Goal: Information Seeking & Learning: Learn about a topic

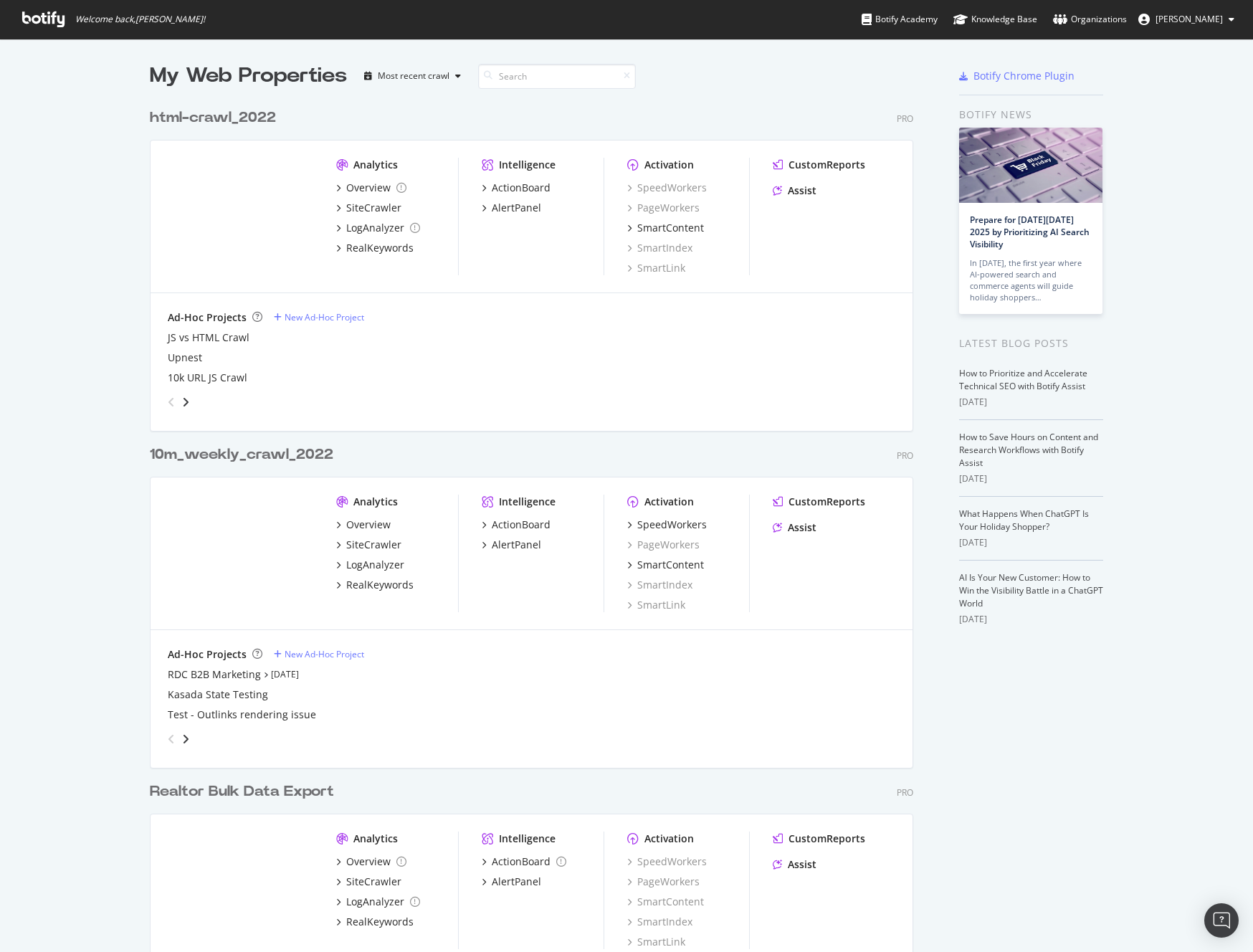
scroll to position [941, 1232]
click at [693, 526] on div "SpeedWorkers" at bounding box center [672, 525] width 70 height 15
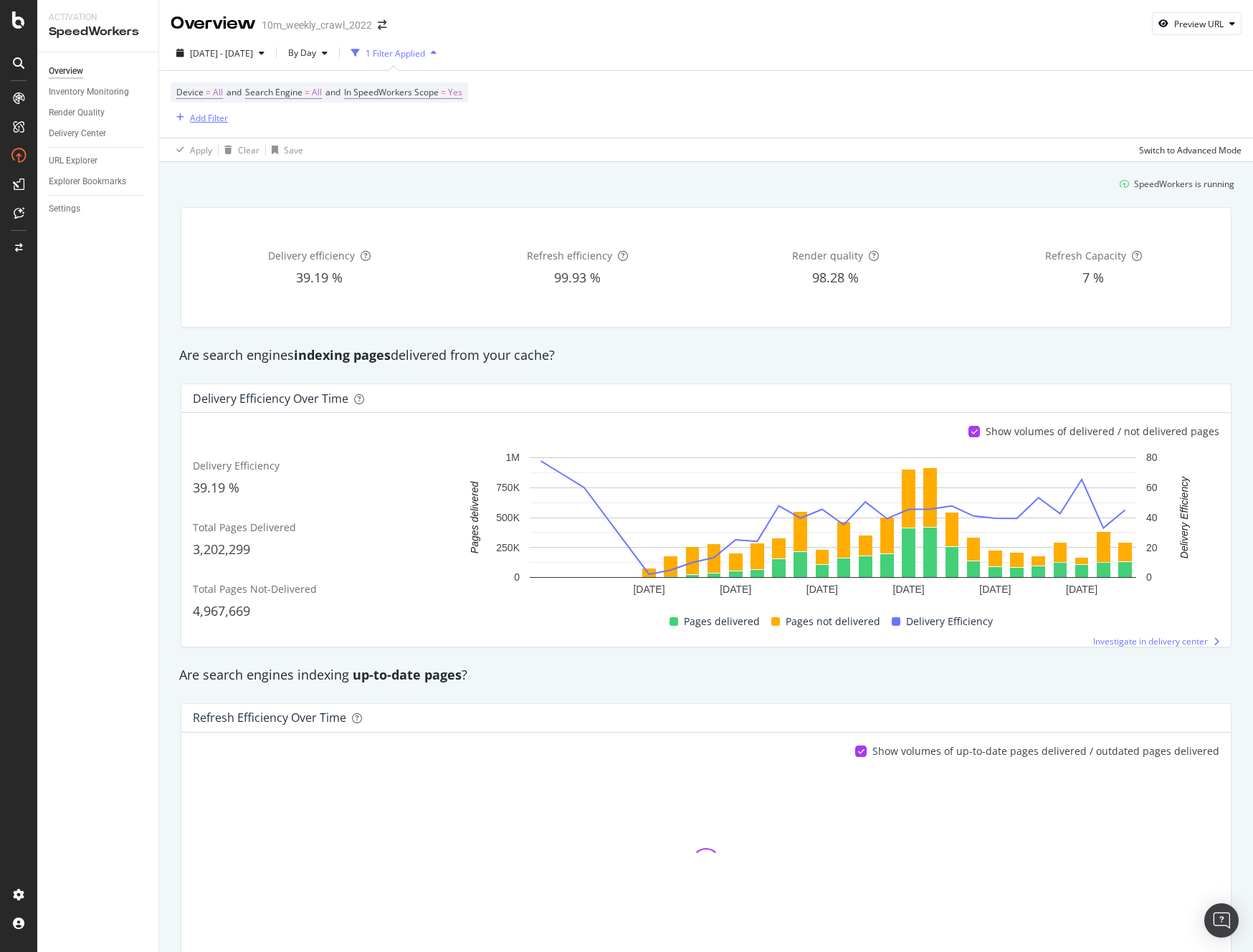
click at [196, 115] on div "Add Filter" at bounding box center [209, 118] width 38 height 12
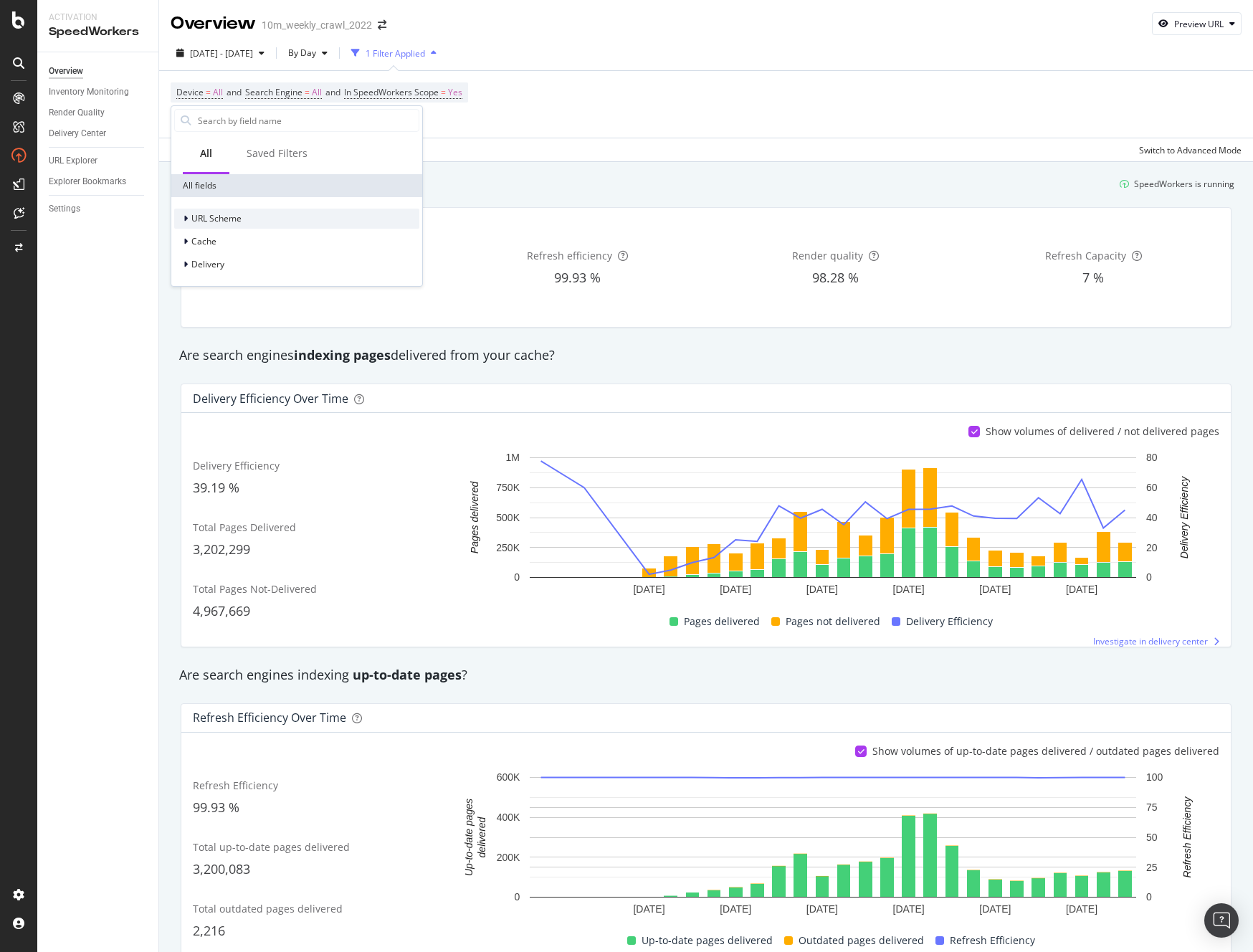
click at [215, 220] on span "URL Scheme" at bounding box center [216, 218] width 51 height 12
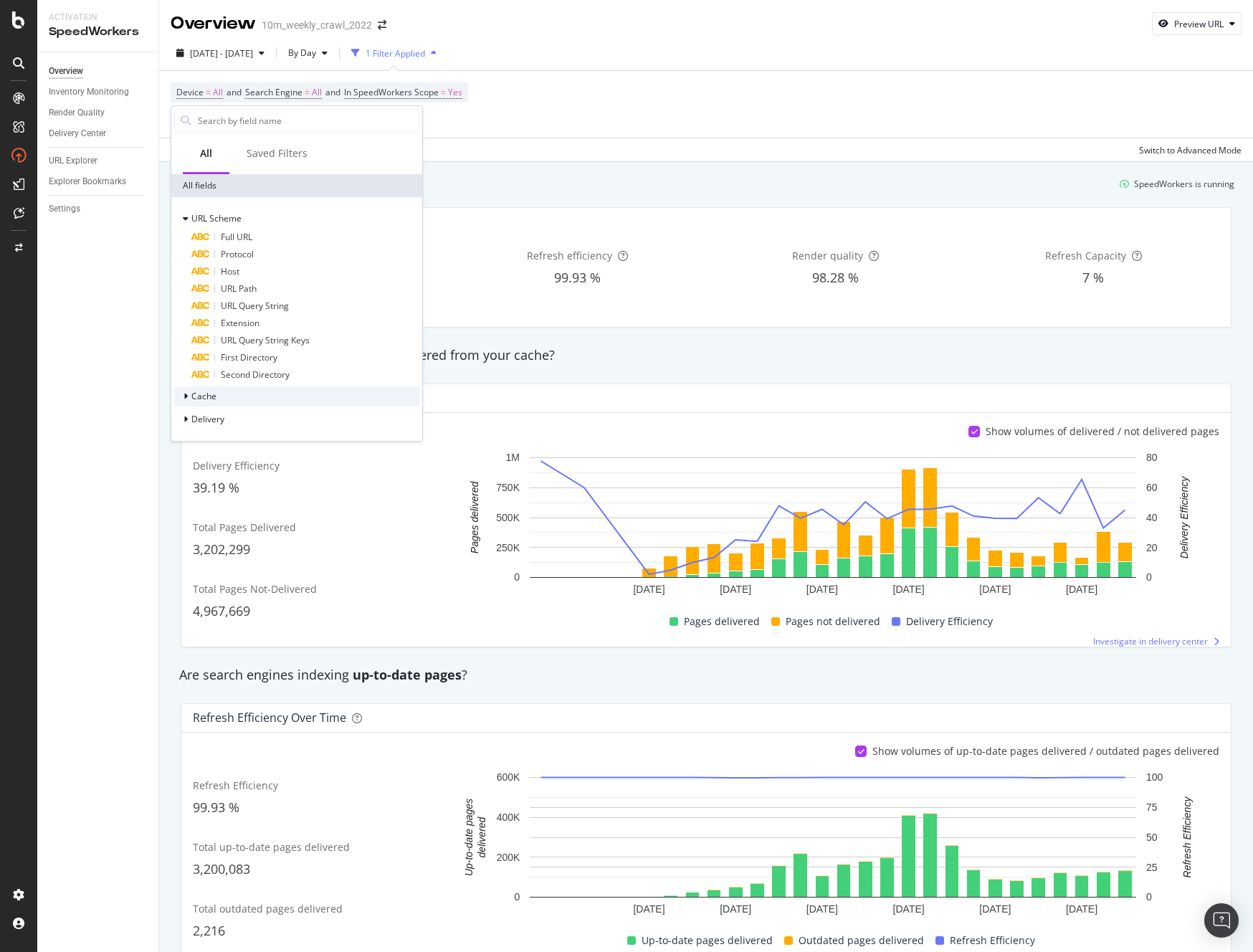
click at [207, 398] on span "Cache" at bounding box center [204, 396] width 25 height 12
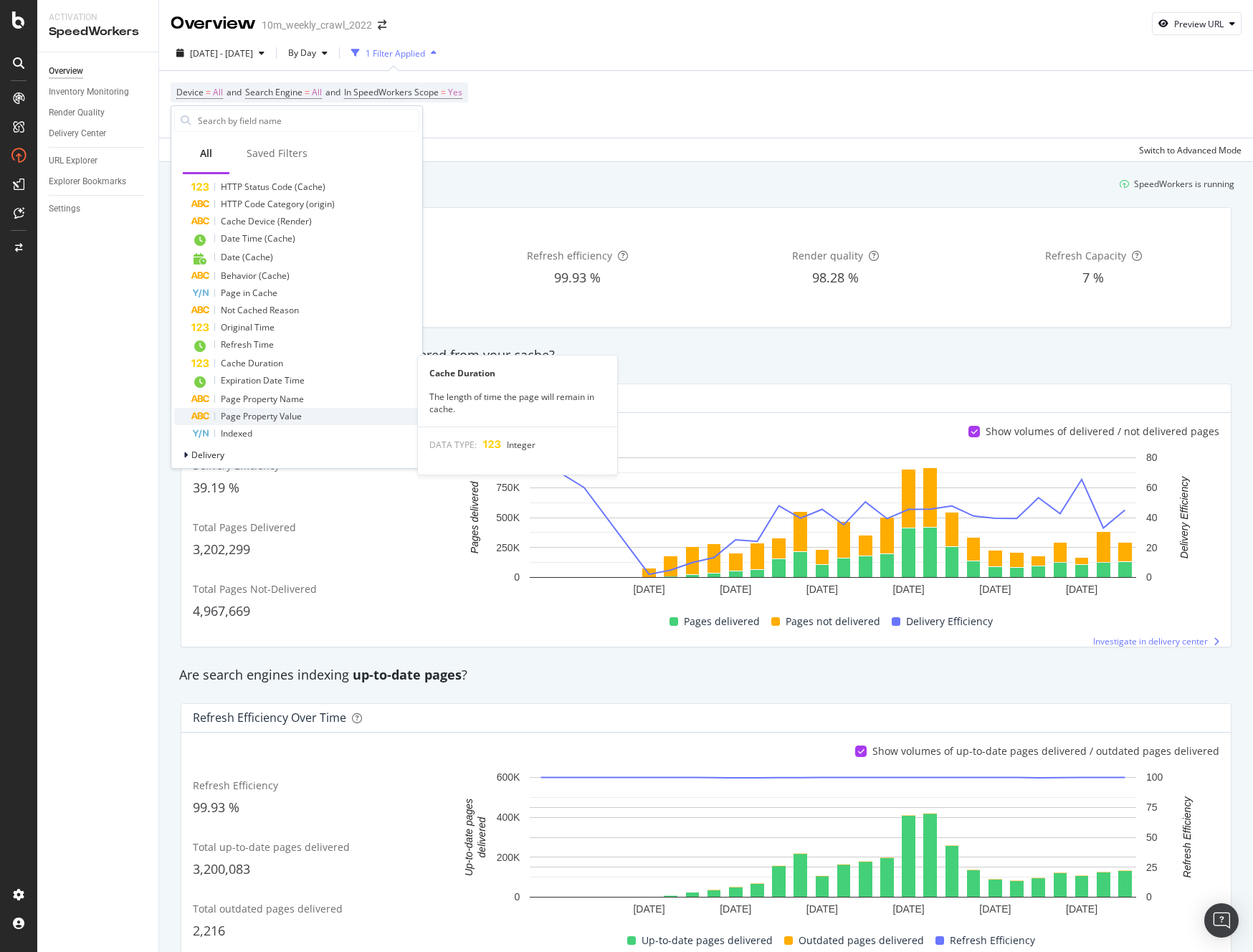
scroll to position [361, 0]
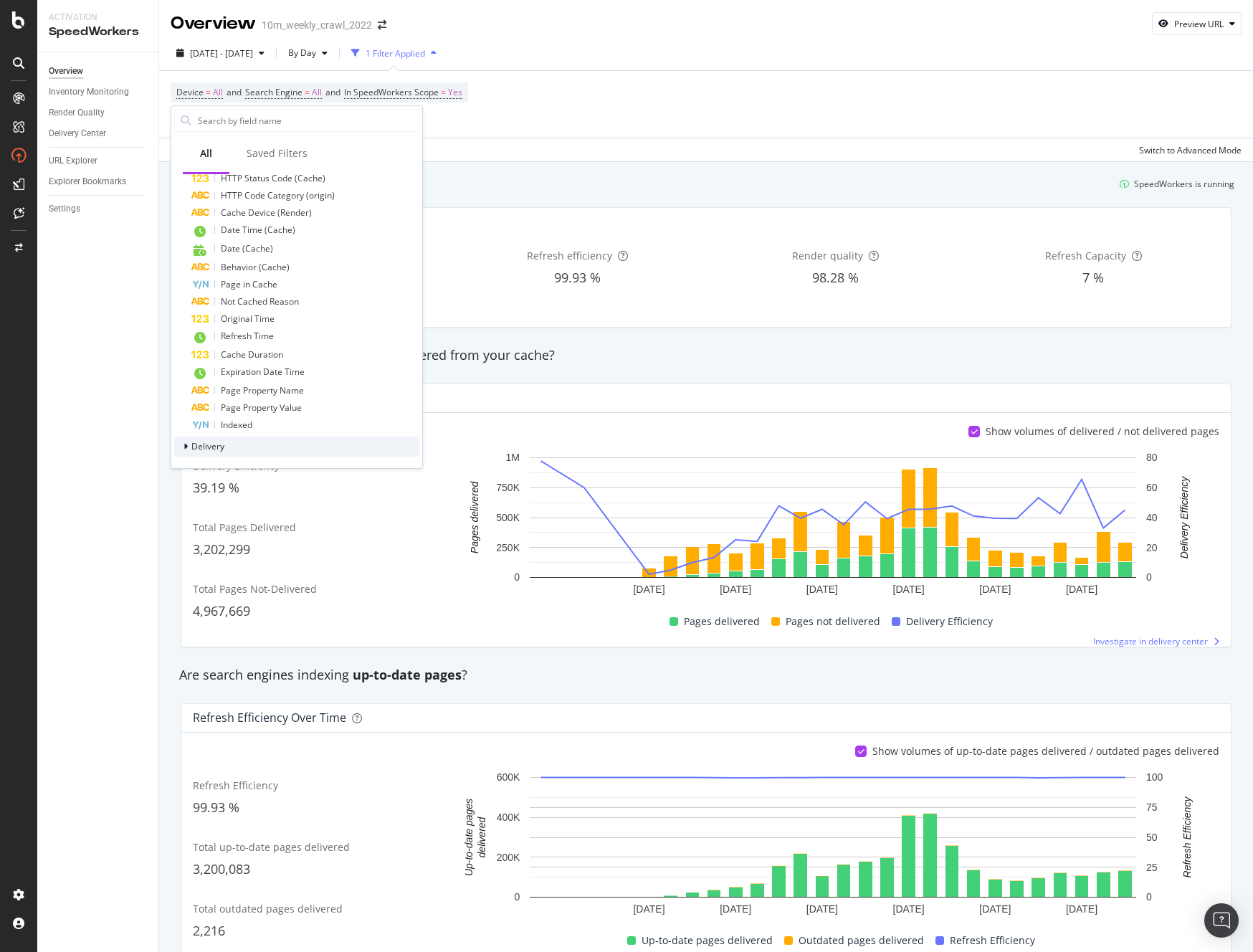
click at [222, 448] on span "Delivery" at bounding box center [207, 446] width 33 height 12
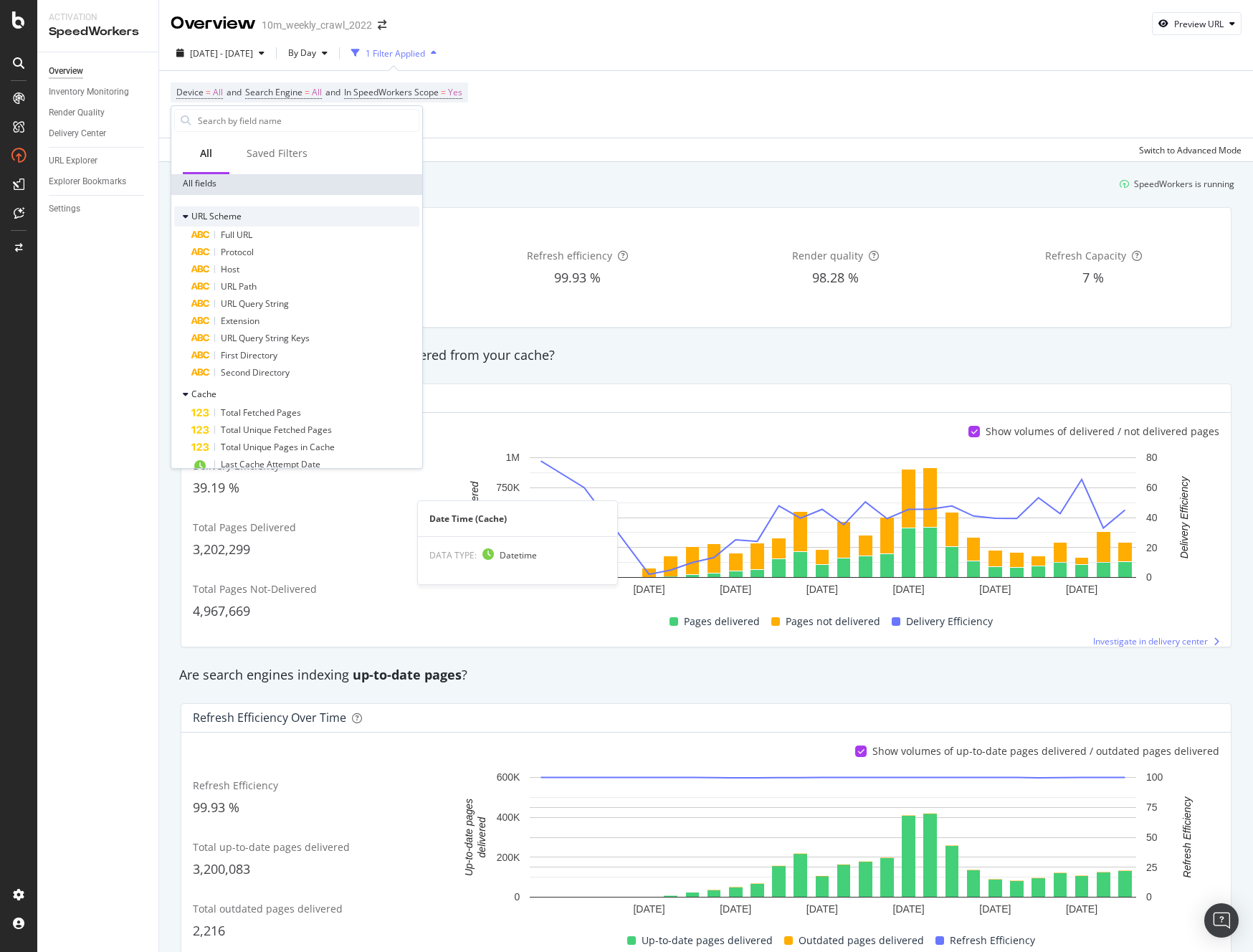
scroll to position [0, 0]
click at [271, 152] on div "Saved Filters" at bounding box center [277, 154] width 61 height 15
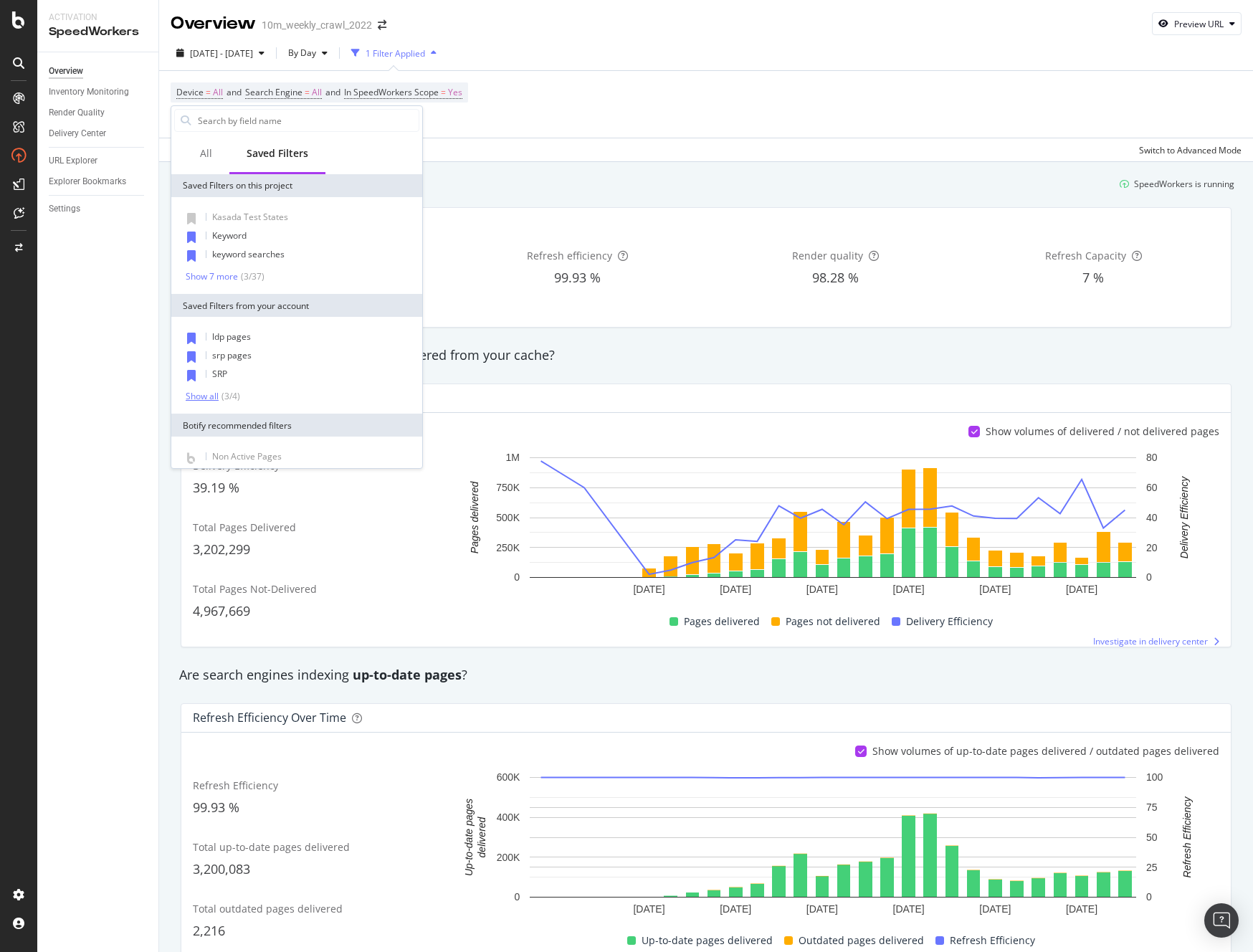
click at [204, 395] on div "Show all" at bounding box center [202, 397] width 33 height 10
click at [234, 116] on input "text" at bounding box center [307, 120] width 222 height 21
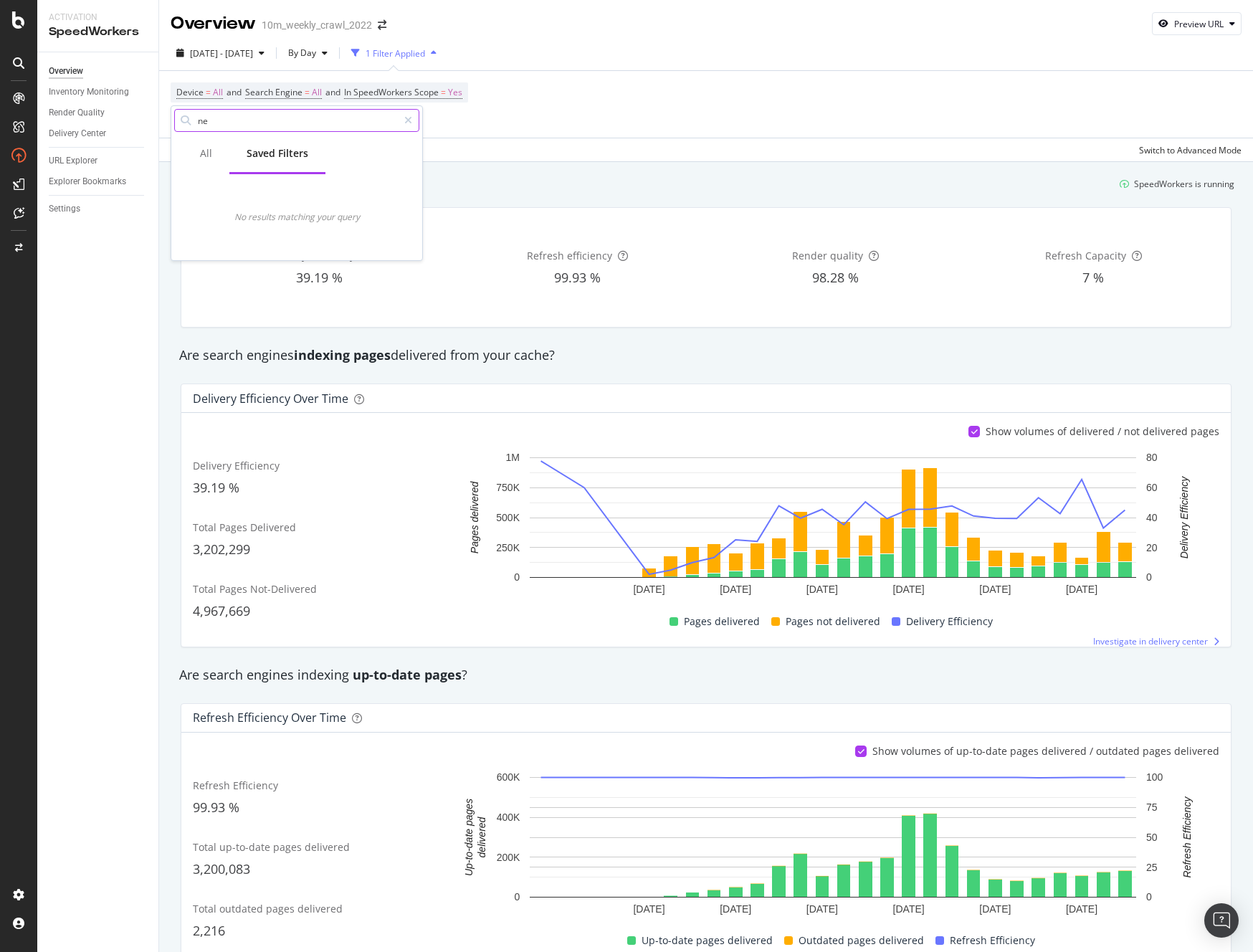
type input "n"
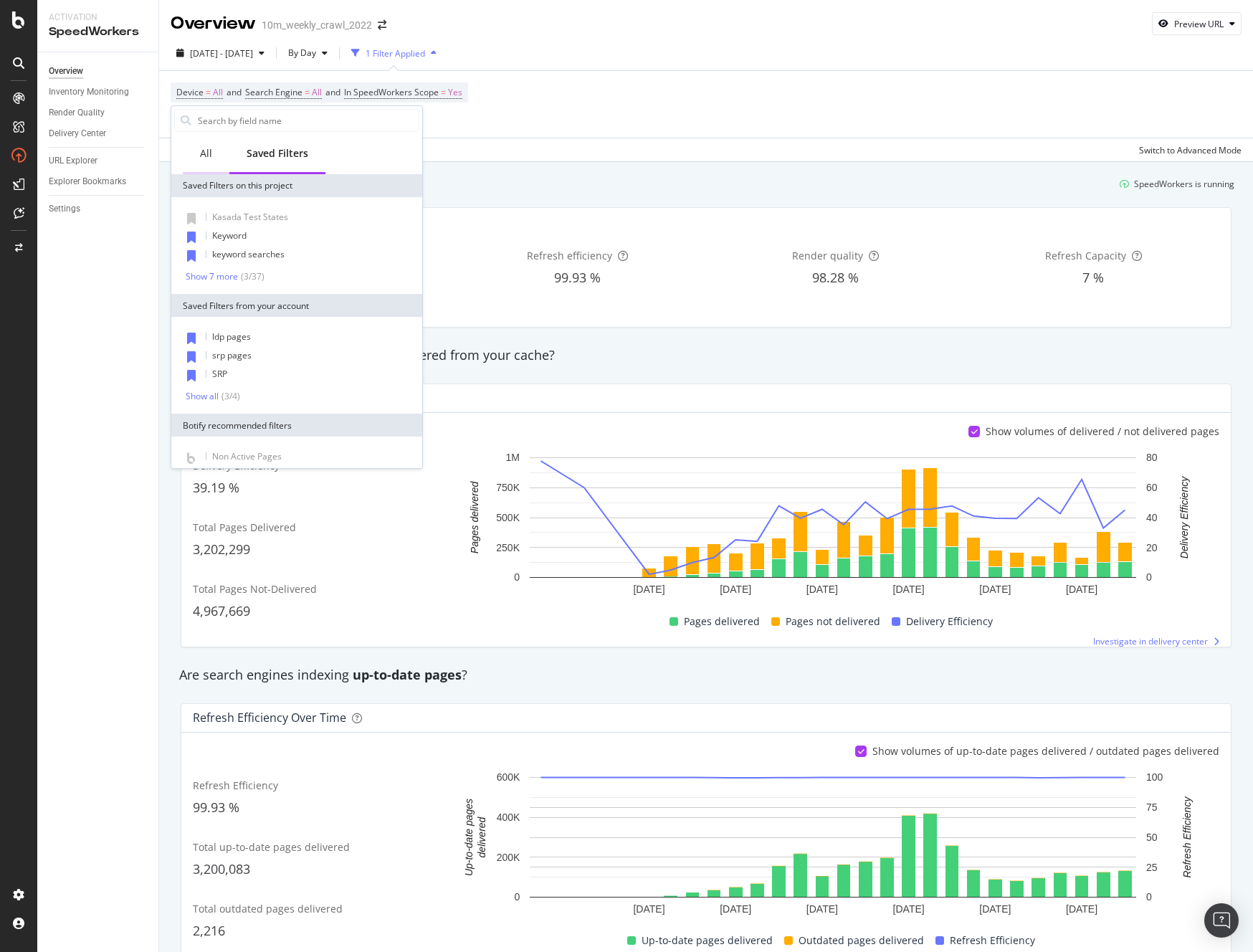
click at [208, 160] on div "All" at bounding box center [206, 154] width 12 height 15
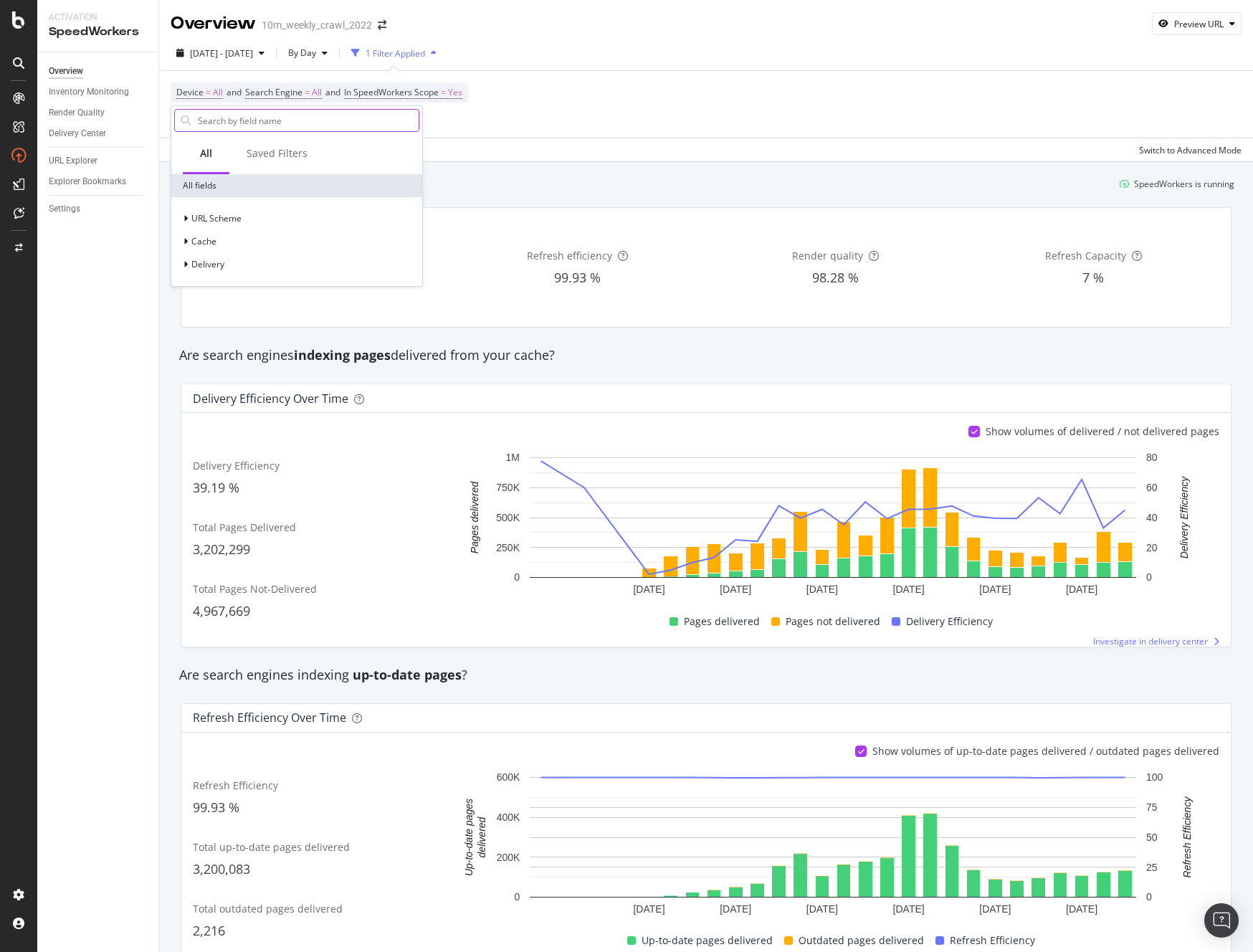
click at [227, 122] on input "text" at bounding box center [307, 120] width 222 height 21
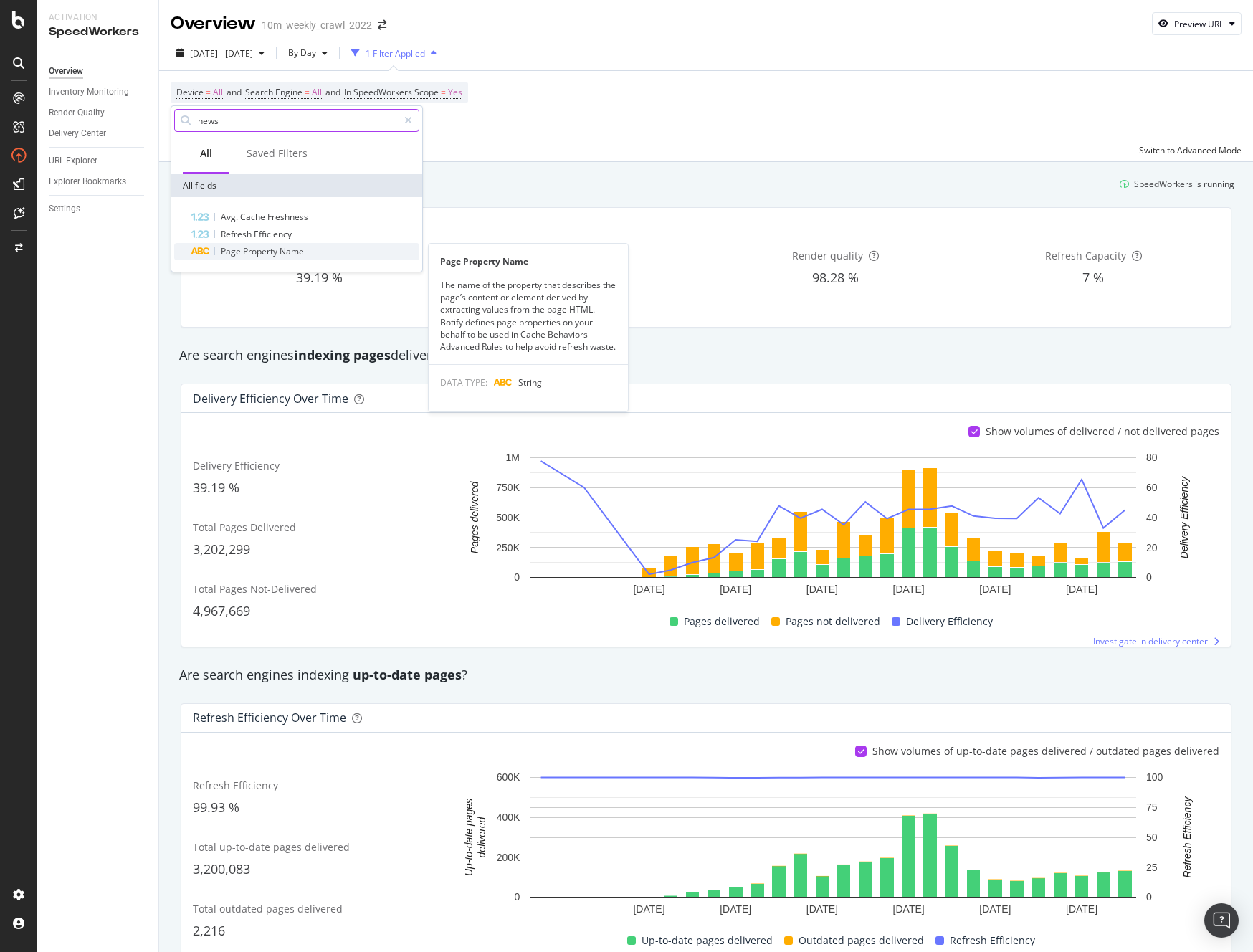
type input "news"
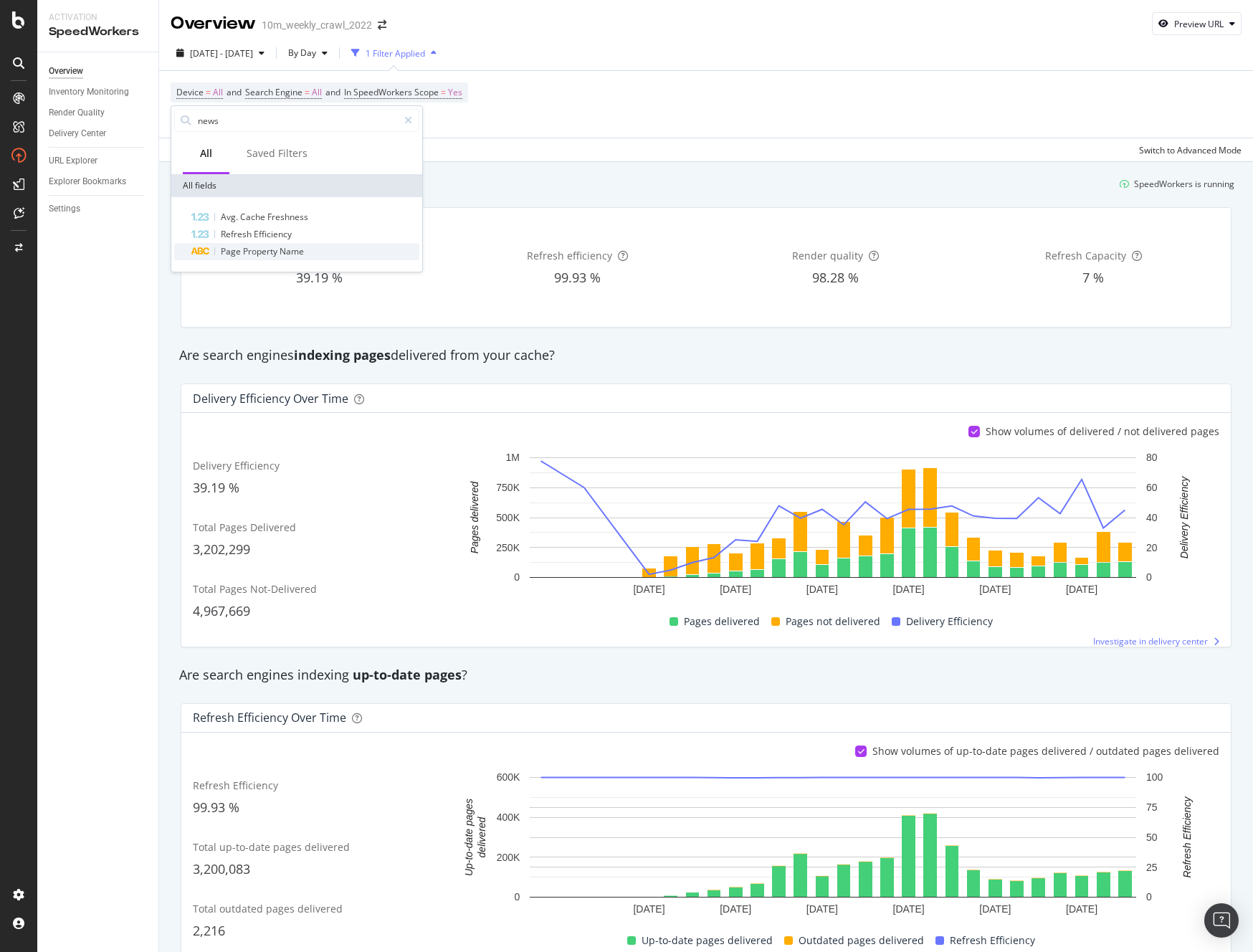
click at [256, 256] on span "Property" at bounding box center [261, 251] width 37 height 12
click at [187, 209] on icon "button" at bounding box center [186, 209] width 7 height 9
click at [86, 136] on div "Delivery Center" at bounding box center [78, 133] width 57 height 15
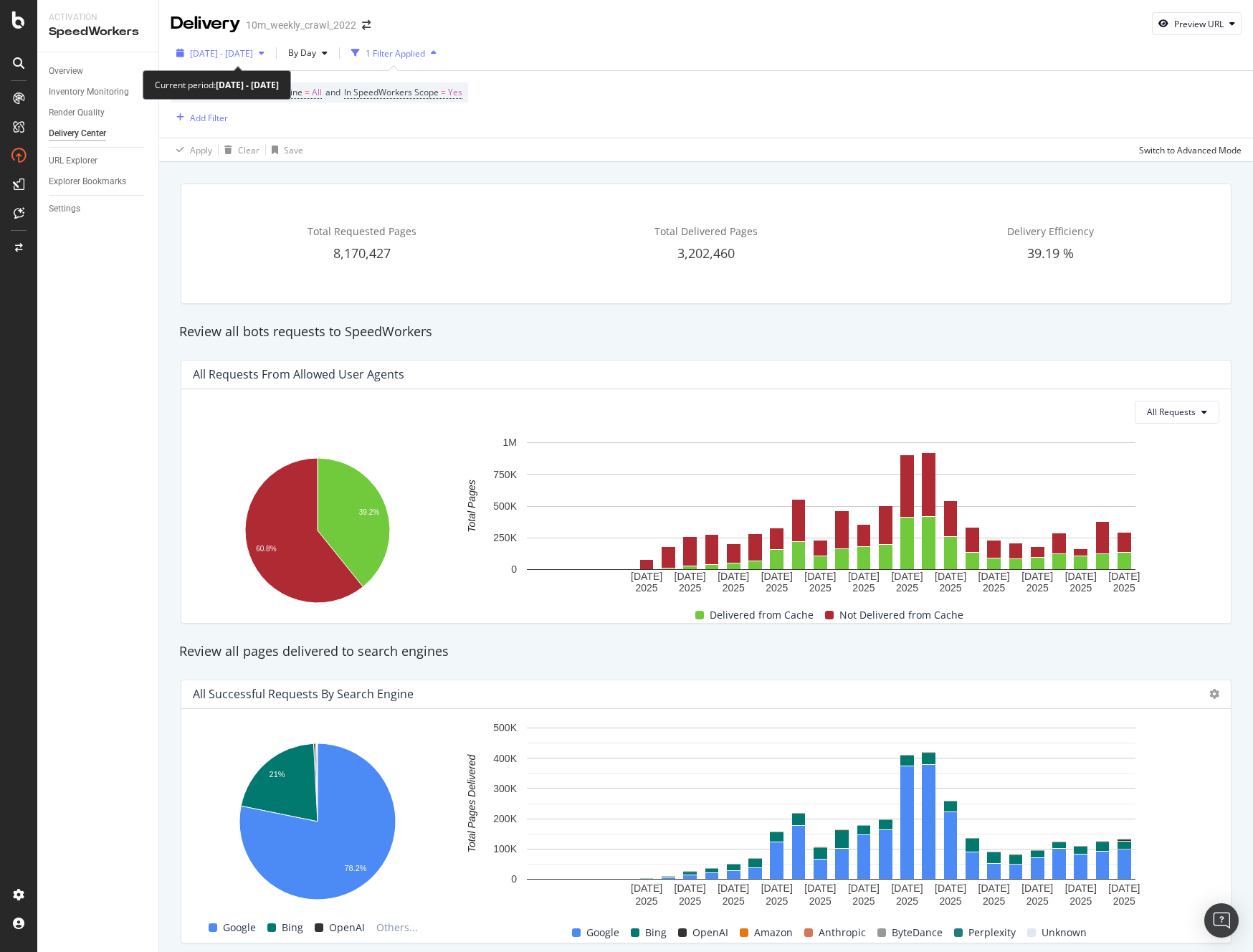
click at [253, 51] on span "[DATE] - [DATE]" at bounding box center [221, 53] width 63 height 12
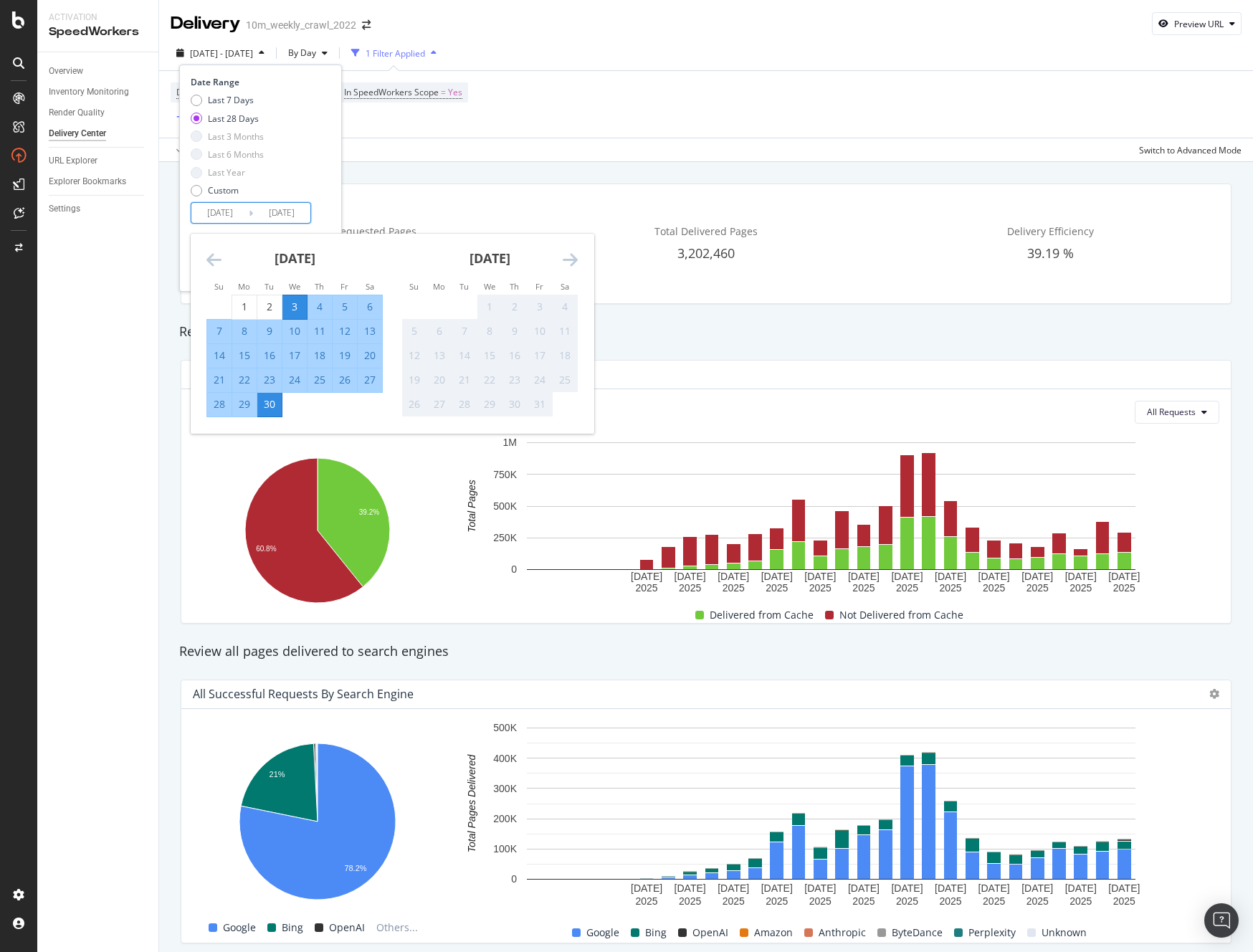
click at [231, 207] on input "[DATE]" at bounding box center [220, 212] width 57 height 20
click at [240, 402] on div "29" at bounding box center [244, 404] width 24 height 15
type input "[DATE]"
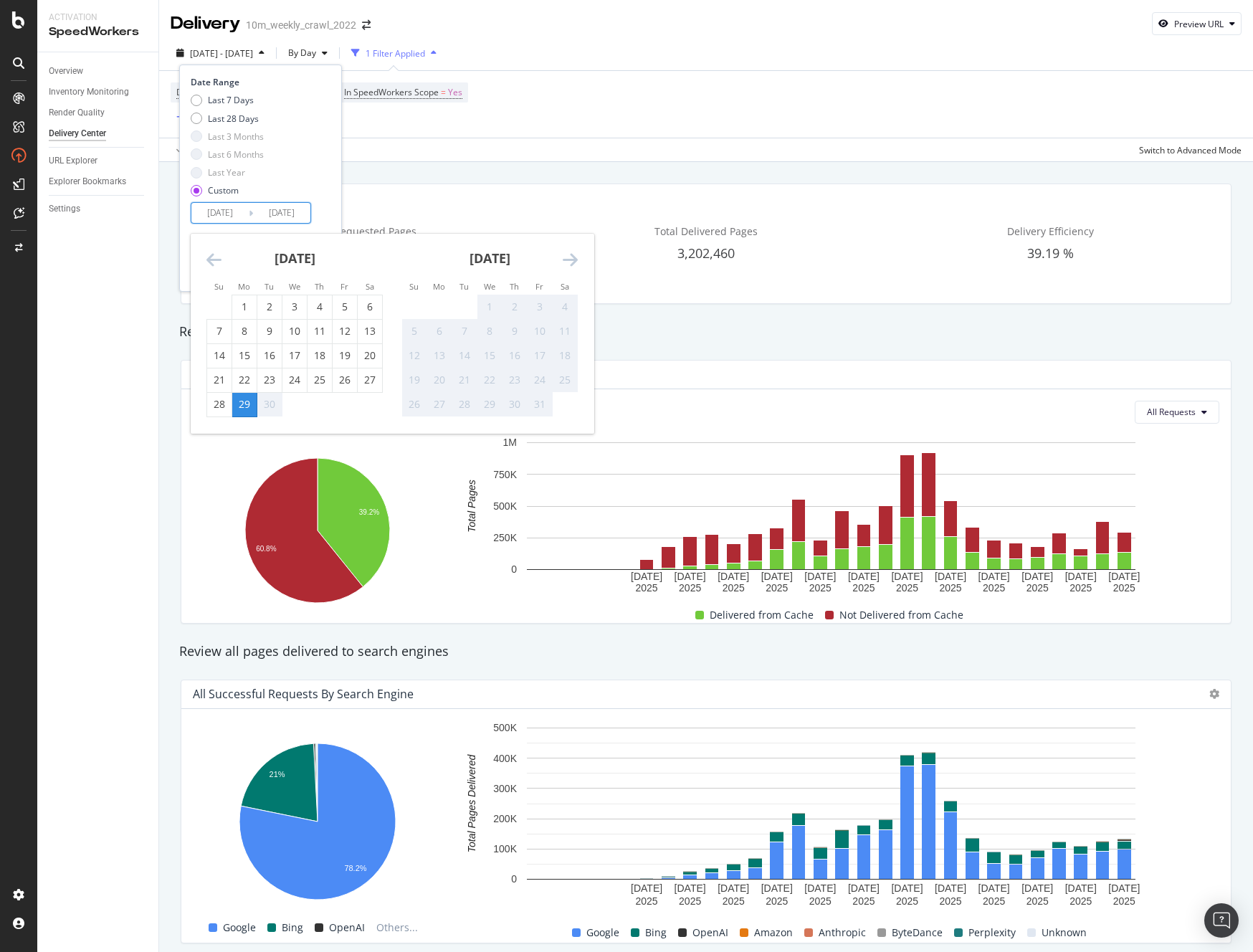
click at [272, 409] on div "30" at bounding box center [269, 404] width 24 height 15
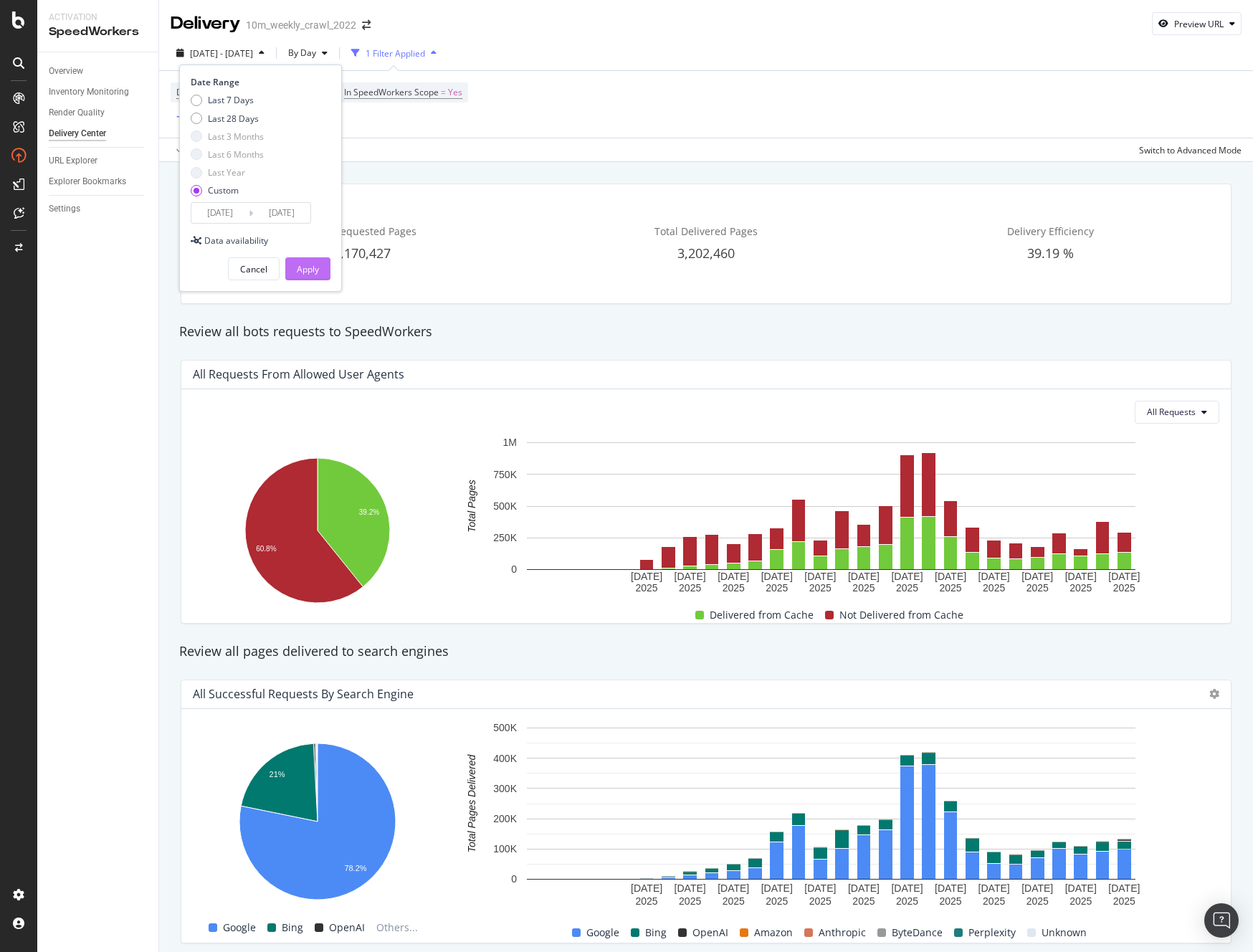
click at [324, 275] on button "Apply" at bounding box center [308, 268] width 45 height 23
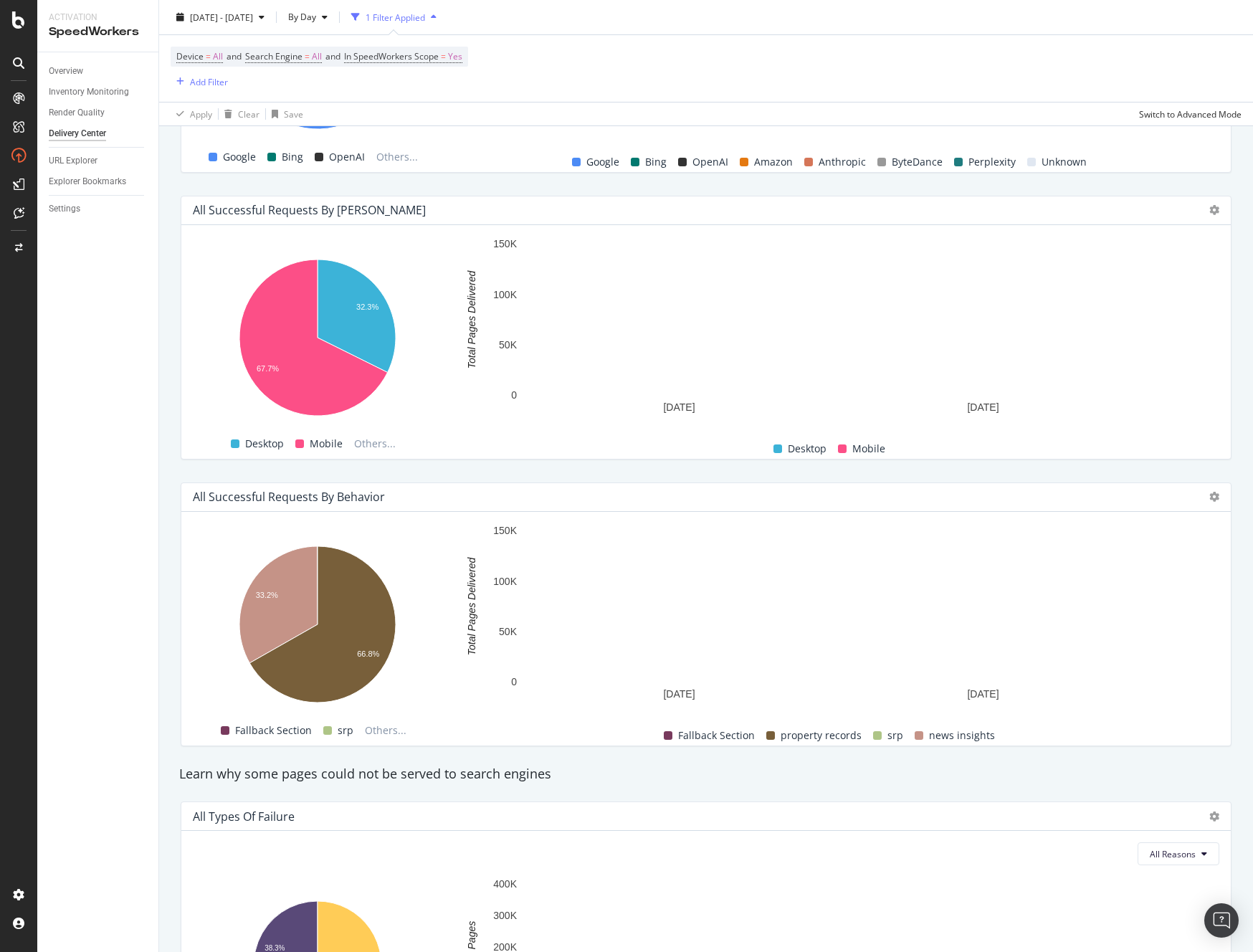
scroll to position [779, 0]
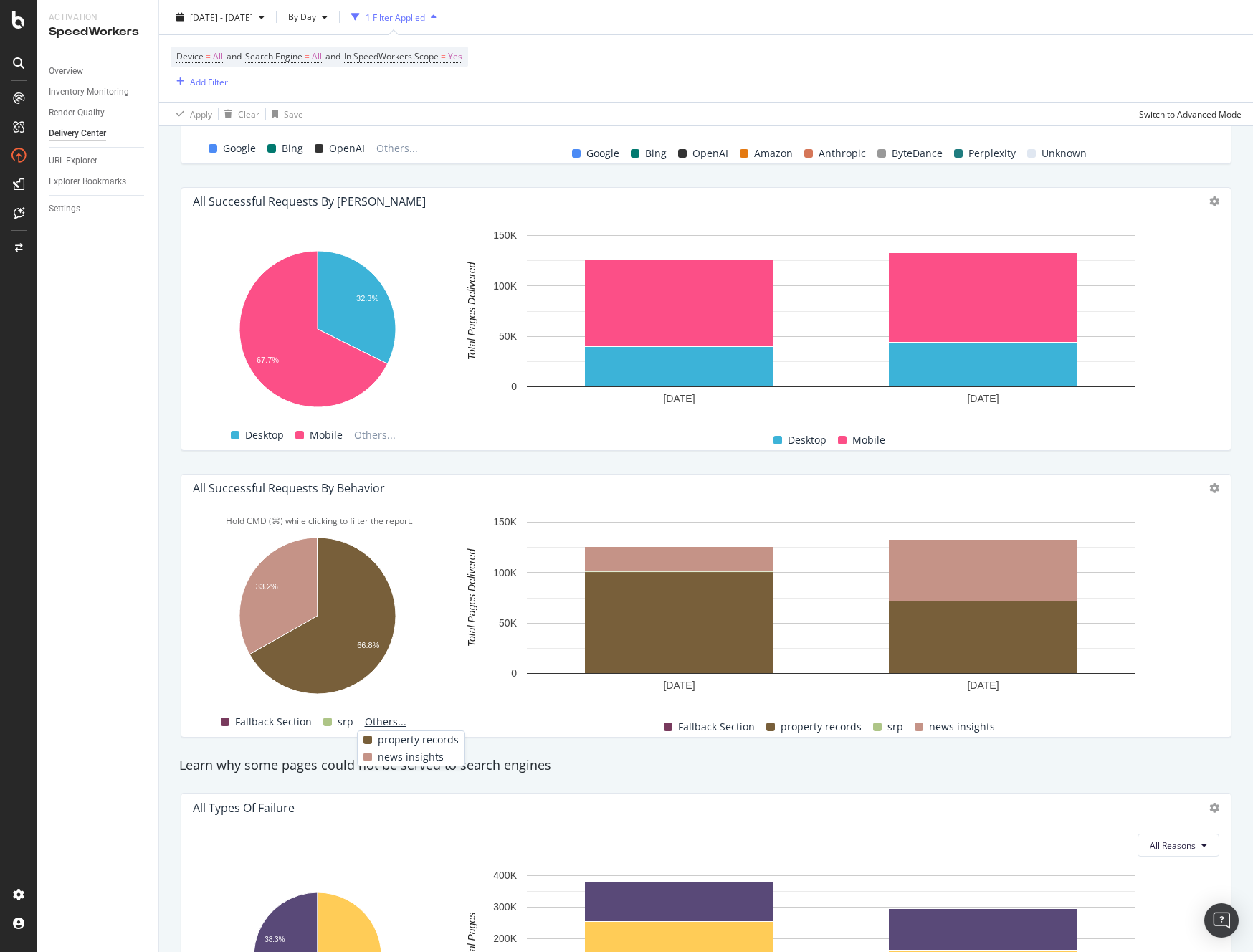
click at [391, 726] on span "Others..." at bounding box center [385, 721] width 53 height 17
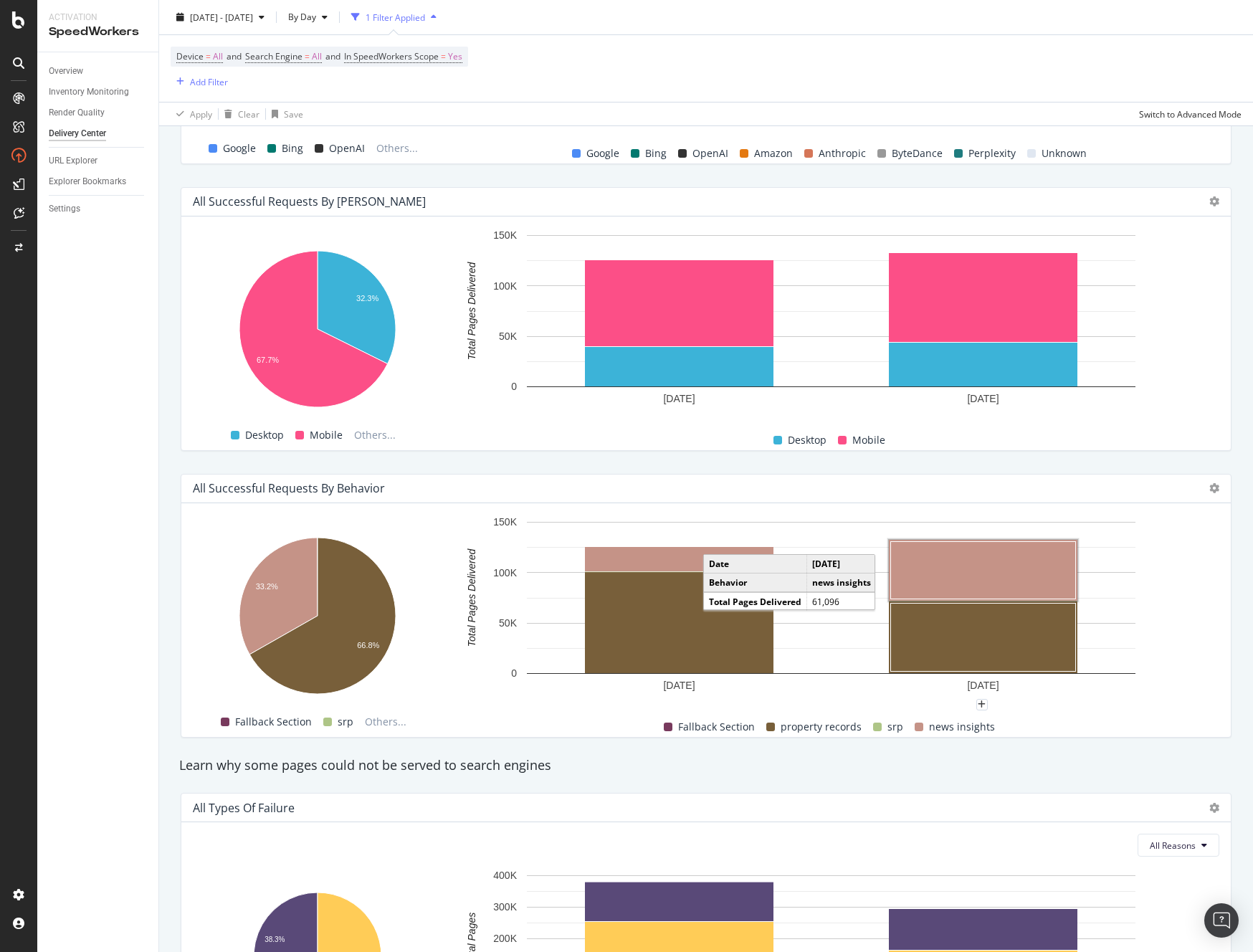
click at [1001, 578] on rect "A chart." at bounding box center [984, 570] width 185 height 57
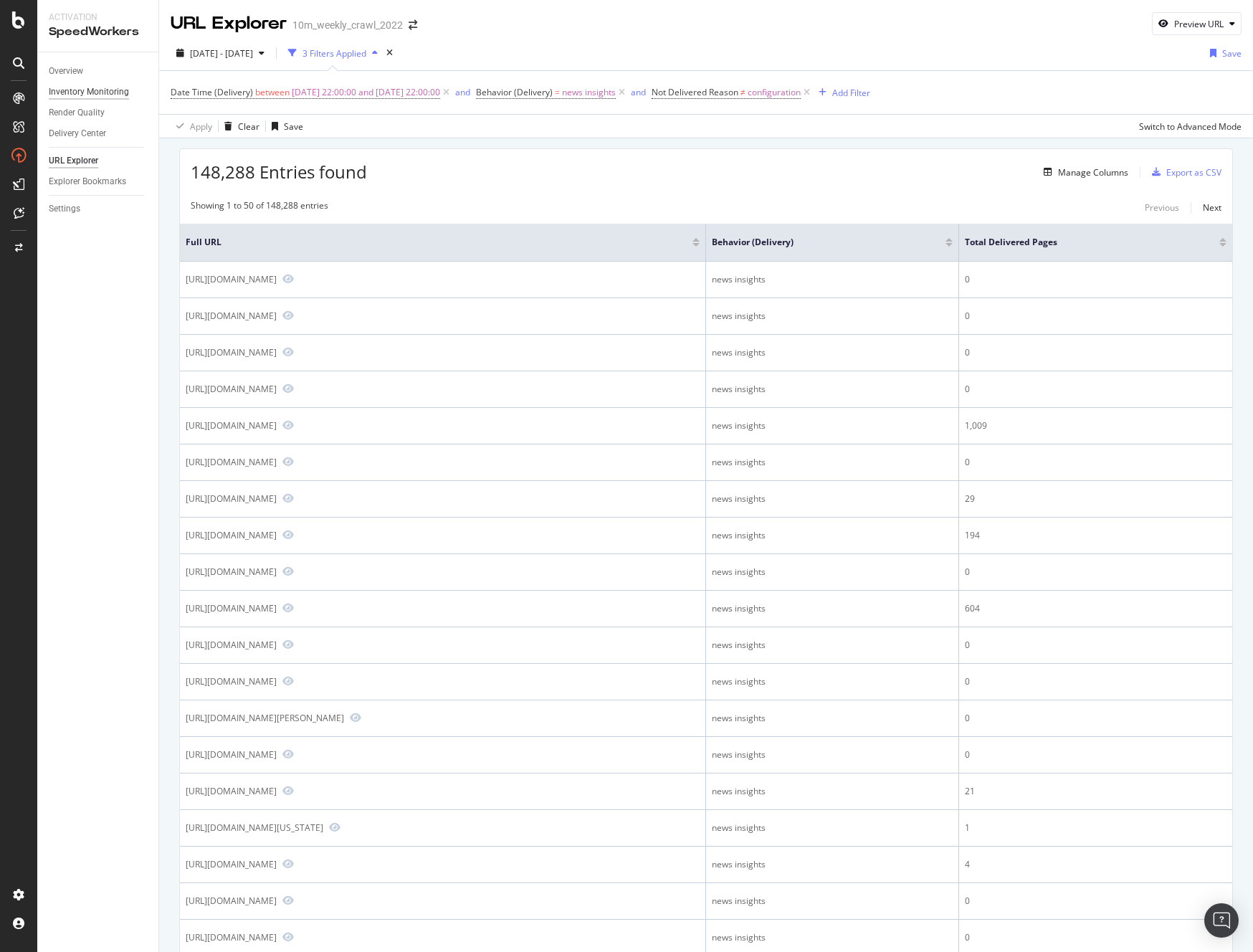
click at [98, 89] on div "Inventory Monitoring" at bounding box center [89, 92] width 81 height 15
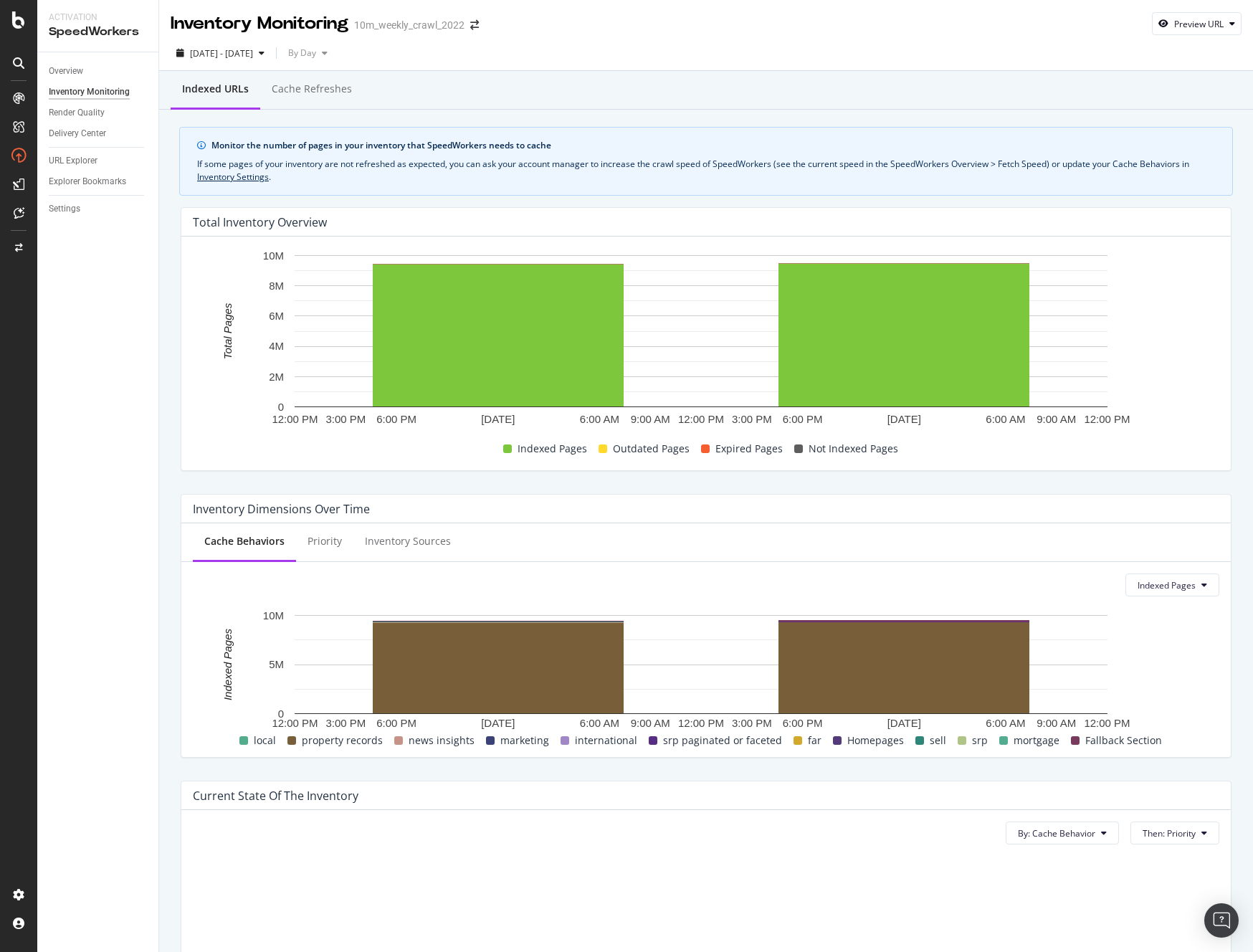
click at [423, 743] on span "news insights" at bounding box center [442, 740] width 66 height 17
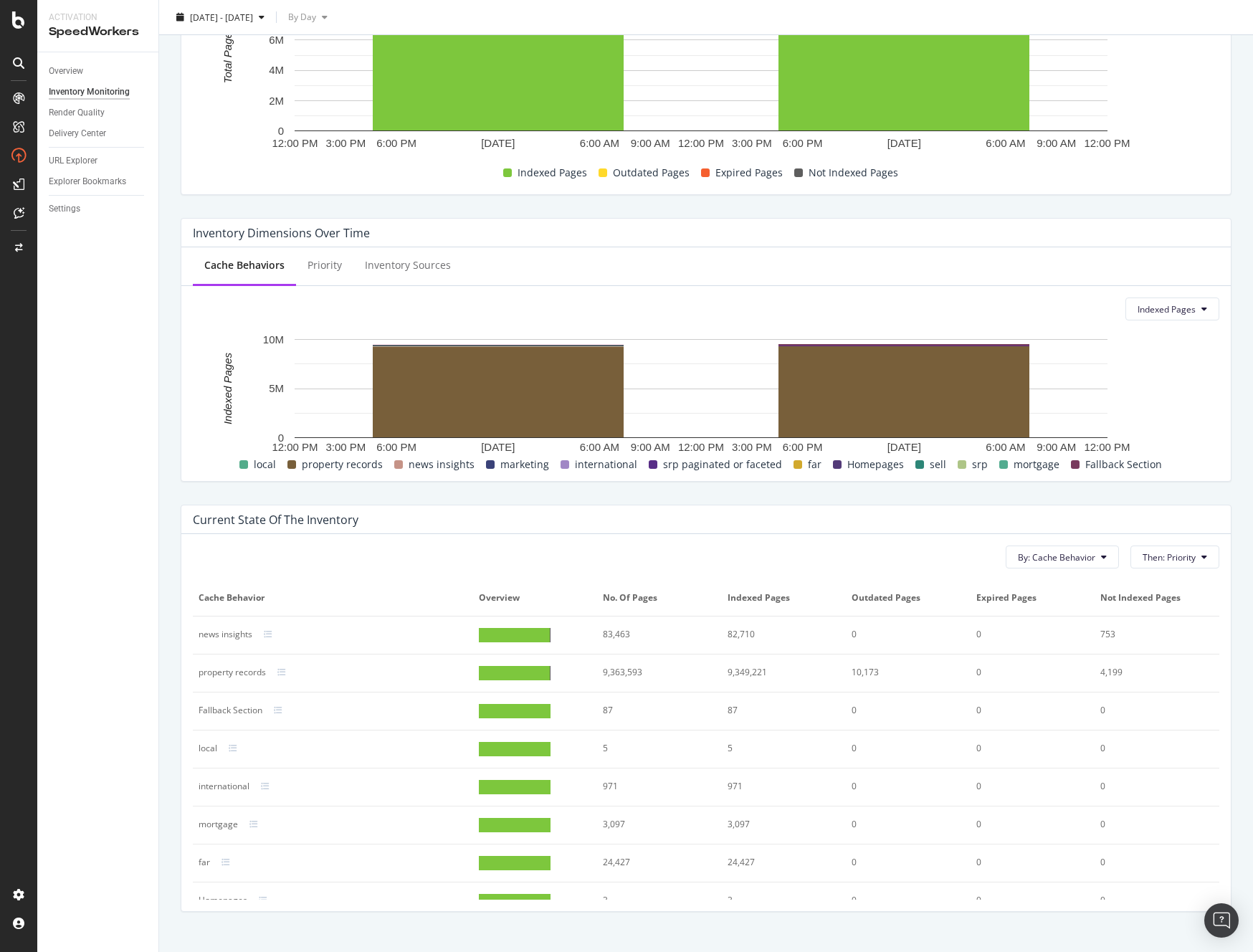
scroll to position [278, 0]
